Goal: Communication & Community: Answer question/provide support

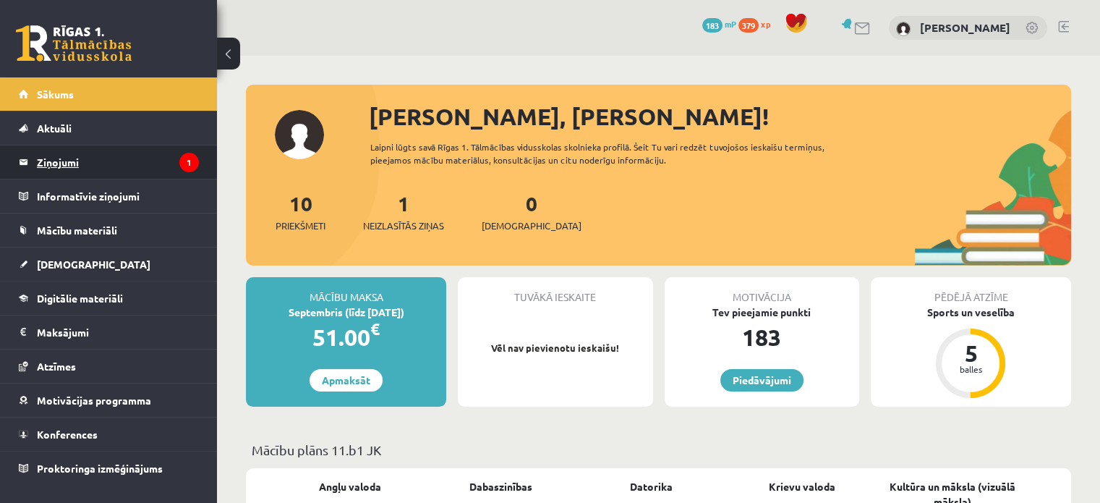
click at [94, 158] on legend "Ziņojumi 1" at bounding box center [118, 161] width 162 height 33
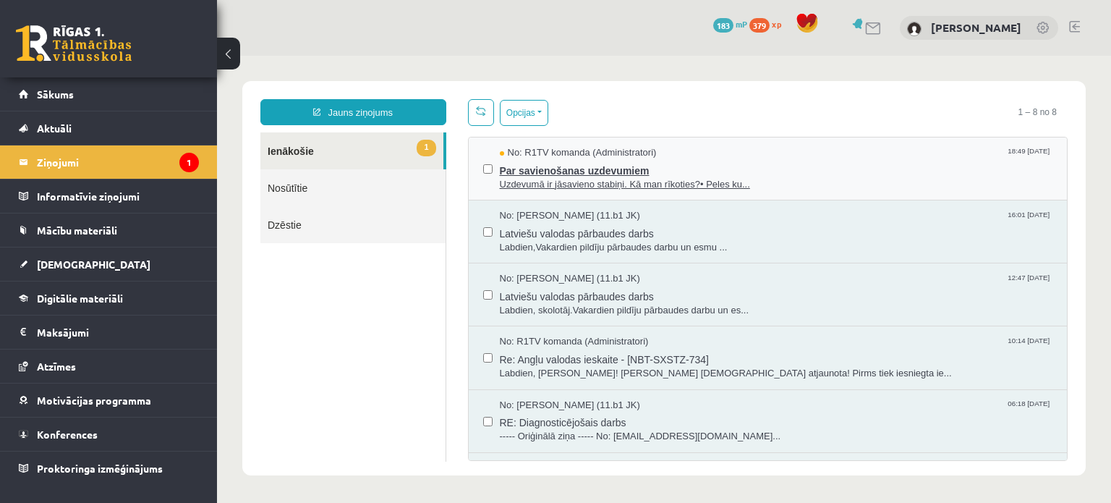
click at [571, 172] on span "Par savienošanas uzdevumiem" at bounding box center [776, 169] width 553 height 18
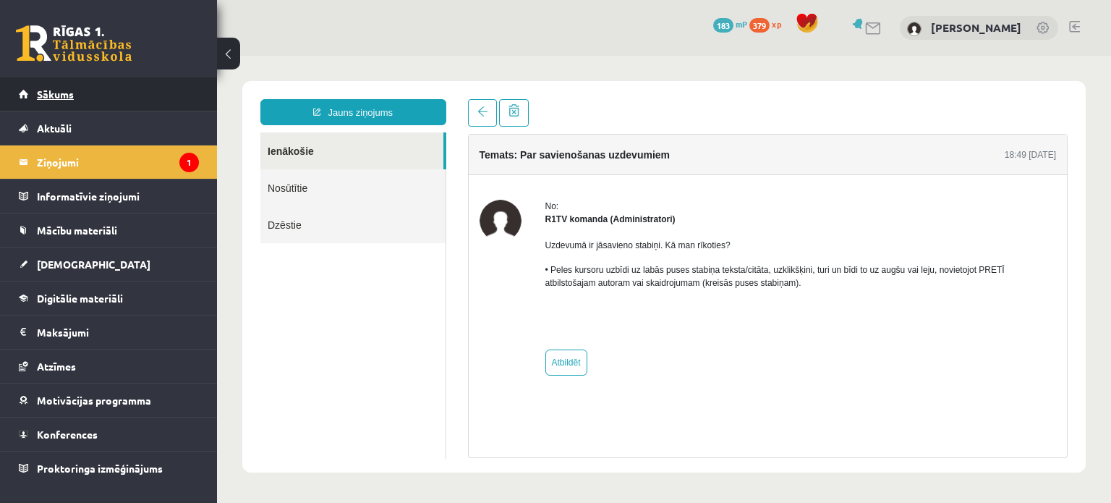
click at [61, 103] on link "Sākums" at bounding box center [109, 93] width 180 height 33
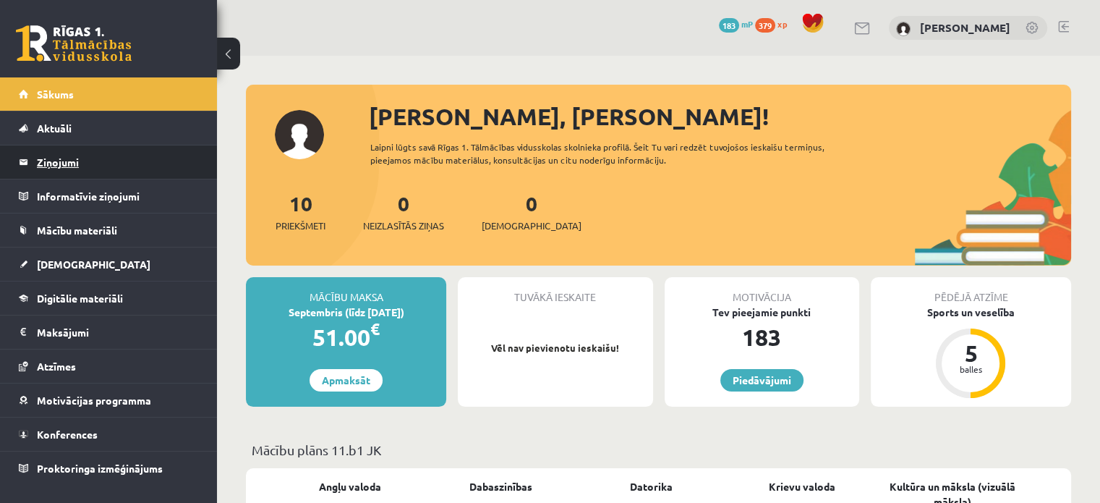
click at [68, 165] on legend "Ziņojumi 0" at bounding box center [118, 161] width 162 height 33
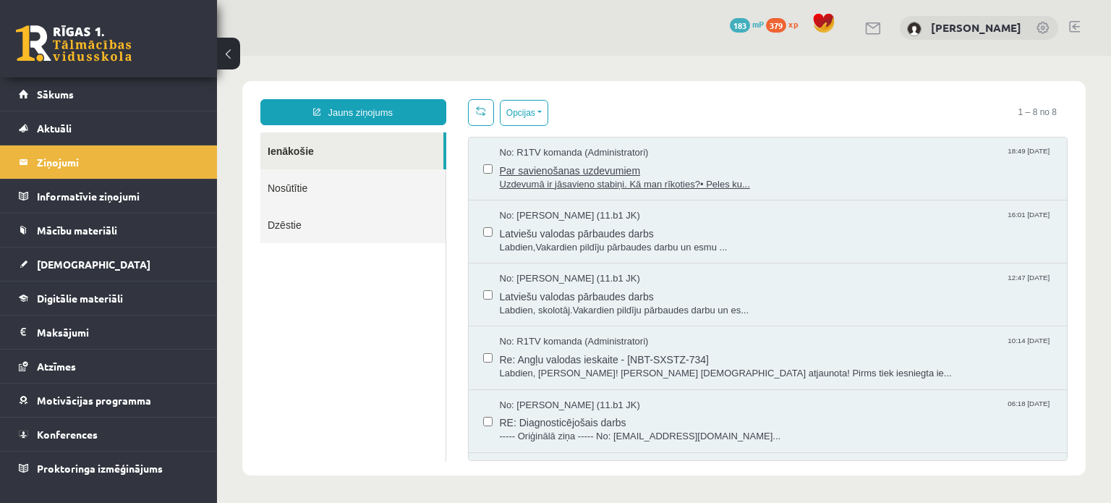
click at [608, 171] on span "Par savienošanas uzdevumiem" at bounding box center [776, 169] width 553 height 18
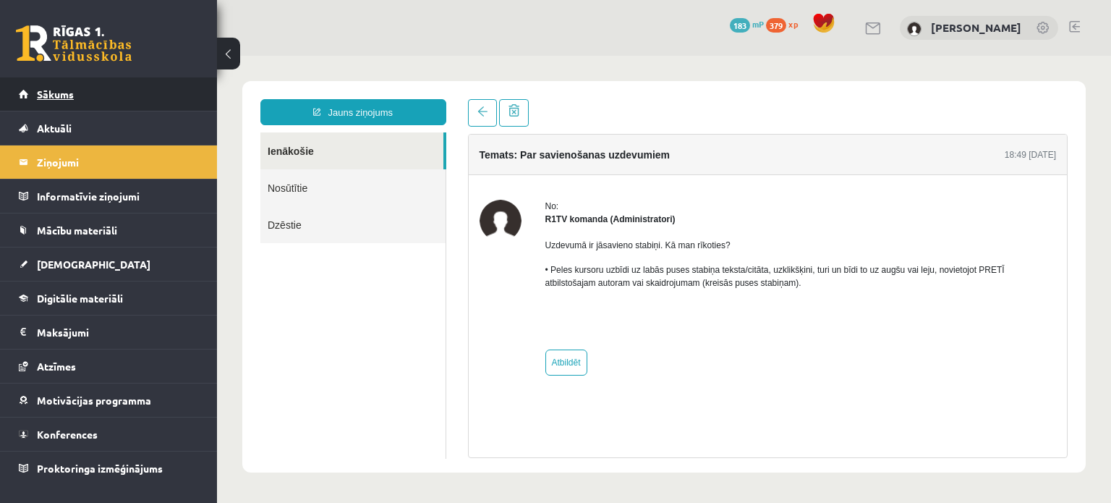
click at [41, 98] on span "Sākums" at bounding box center [55, 94] width 37 height 13
